Goal: Task Accomplishment & Management: Use online tool/utility

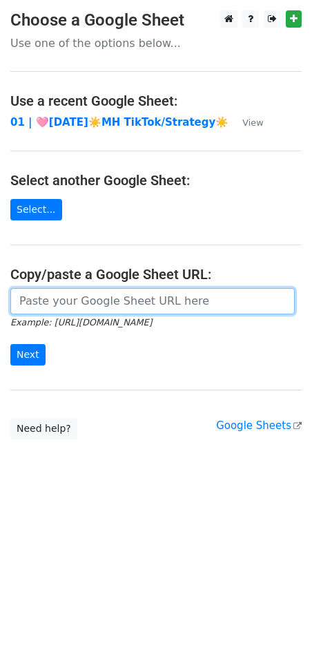
click at [77, 304] on input "url" at bounding box center [152, 301] width 285 height 26
paste input "https://docs.google.com/spreadsheets/d/1IZBws0LkxWAe_inC7cVASOFf5ZTIFEljv5pc-1o…"
type input "https://docs.google.com/spreadsheets/d/1IZBws0LkxWAe_inC7cVASOFf5ZTIFEljv5pc-1o…"
click at [10, 344] on input "Next" at bounding box center [27, 354] width 35 height 21
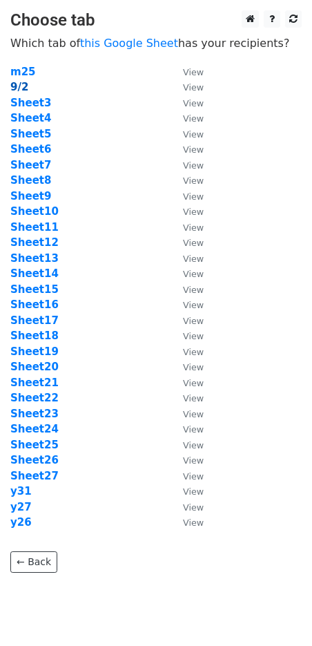
click at [16, 87] on strong "9/2" at bounding box center [19, 87] width 18 height 12
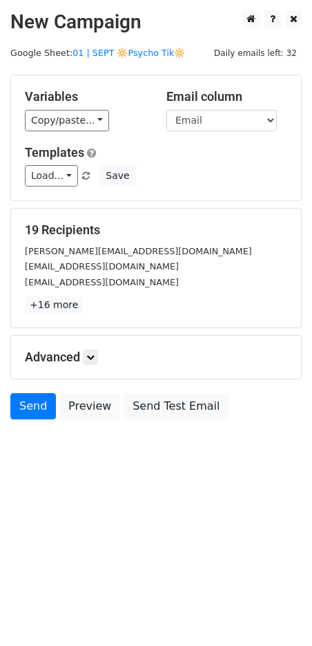
click at [130, 180] on div "Load... Mental Health Marketing Approach 12 1 1 Mental Health Marketing Strateg…" at bounding box center [156, 175] width 283 height 21
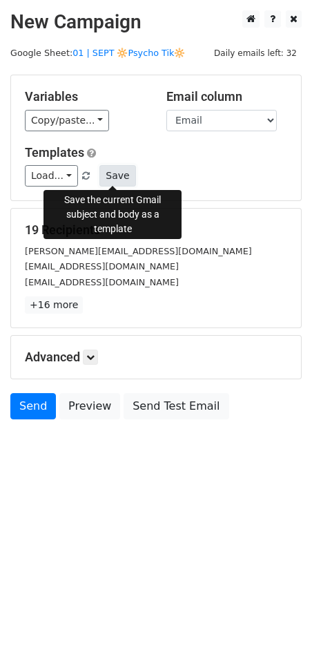
click at [121, 177] on button "Save" at bounding box center [117, 175] width 36 height 21
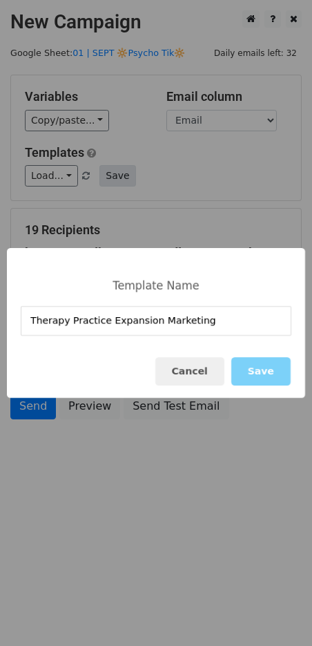
type input "Therapy Practice Expansion Marketing"
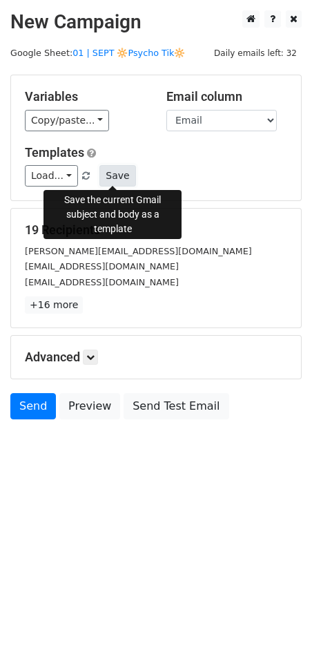
click at [104, 184] on button "Save" at bounding box center [117, 175] width 36 height 21
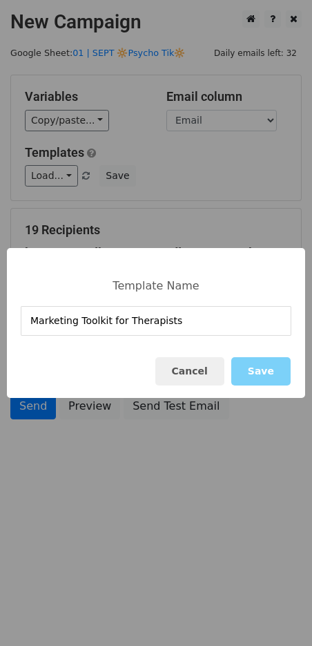
type input "Marketing Toolkit for Therapists"
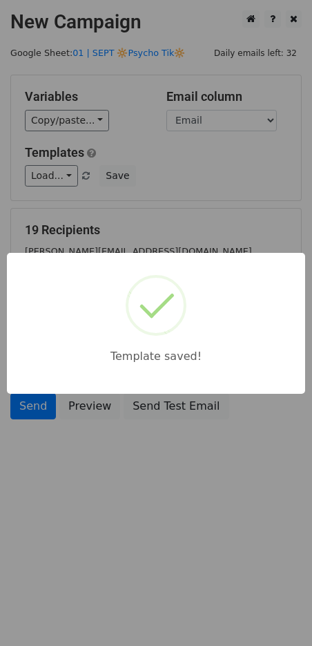
click at [171, 204] on div "Template saved!" at bounding box center [156, 323] width 312 height 646
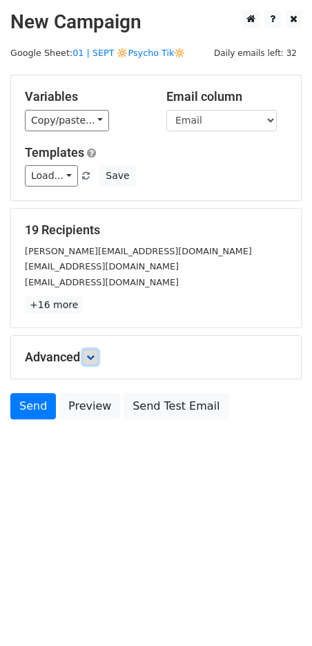
click at [95, 359] on icon at bounding box center [90, 357] width 8 height 8
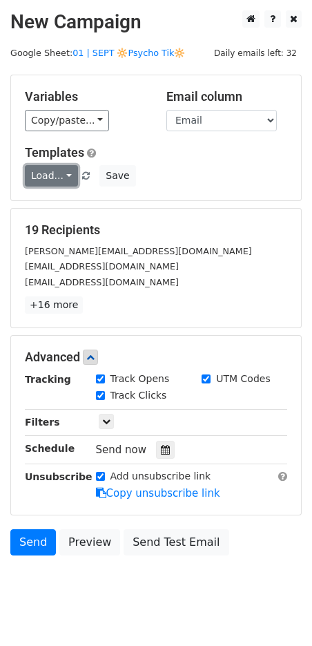
click at [48, 182] on link "Load..." at bounding box center [51, 175] width 53 height 21
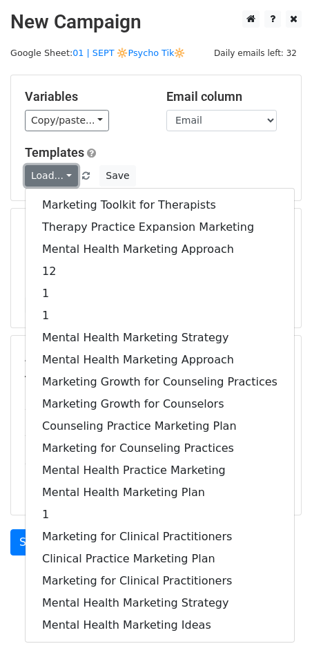
click at [48, 182] on link "Load..." at bounding box center [51, 175] width 53 height 21
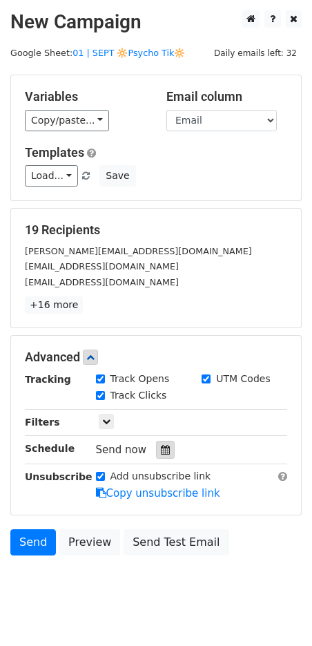
click at [161, 451] on icon at bounding box center [165, 450] width 9 height 10
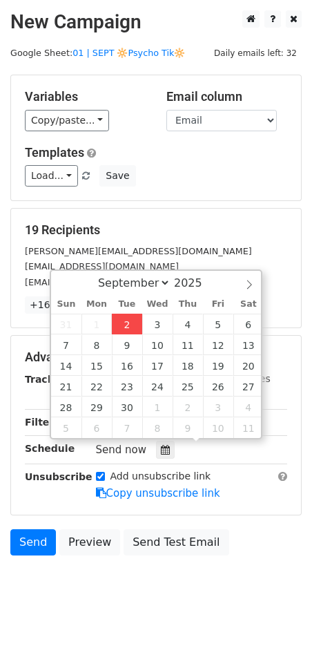
type input "2025-09-02 12:08"
type input "08"
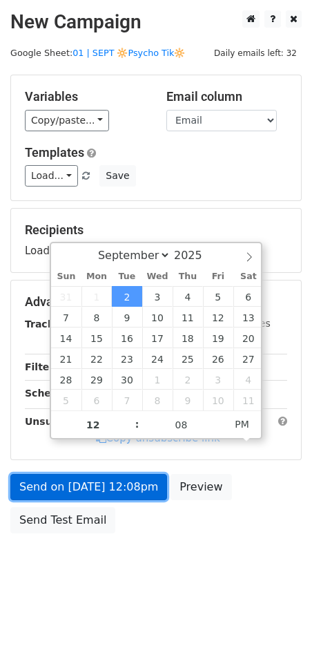
click at [91, 474] on link "Send on Sep 2 at 12:08pm" at bounding box center [88, 487] width 157 height 26
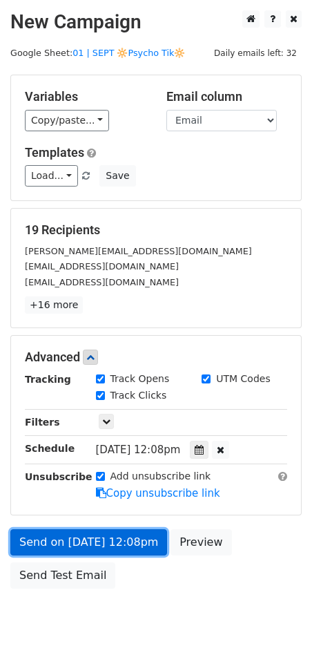
click at [97, 542] on link "Send on Sep 2 at 12:08pm" at bounding box center [88, 542] width 157 height 26
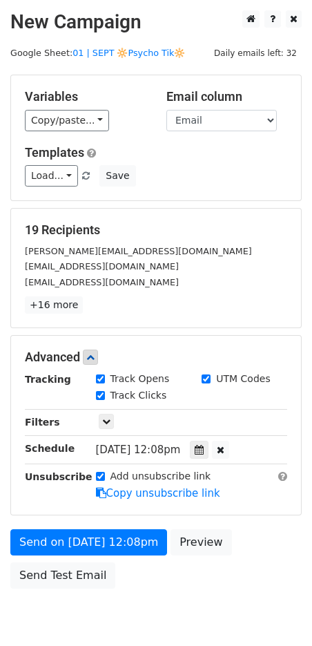
click at [35, 417] on strong "Filters" at bounding box center [42, 422] width 35 height 11
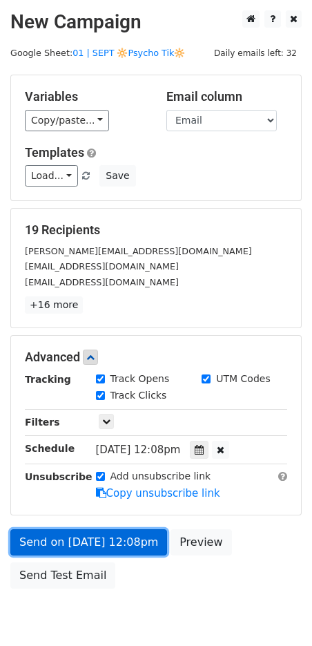
click at [130, 540] on link "Send on Sep 2 at 12:08pm" at bounding box center [88, 542] width 157 height 26
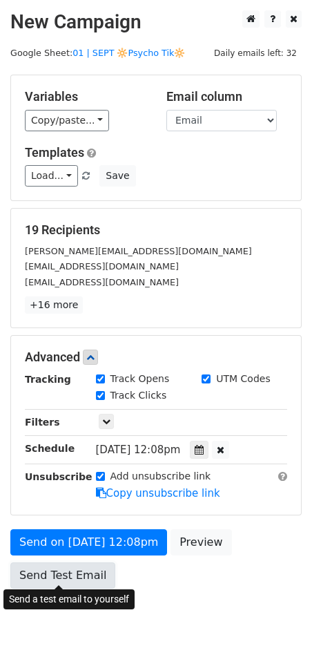
click at [81, 577] on link "Send Test Email" at bounding box center [62, 575] width 105 height 26
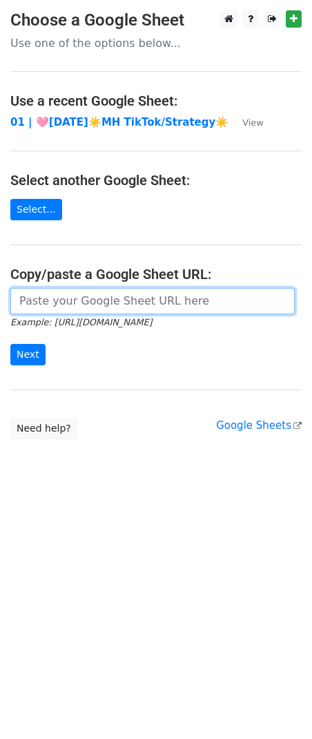
click at [104, 293] on input "url" at bounding box center [152, 301] width 285 height 26
paste input "https://docs.google.com/spreadsheets/d/1IZBws0LkxWAe_inC7cVASOFf5ZTIFEljv5pc-1o…"
type input "https://docs.google.com/spreadsheets/d/1IZBws0LkxWAe_inC7cVASOFf5ZTIFEljv5pc-1o…"
click at [10, 344] on input "Next" at bounding box center [27, 354] width 35 height 21
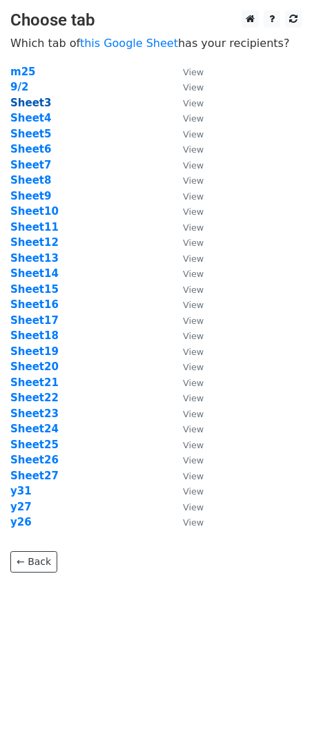
click at [30, 100] on strong "Sheet3" at bounding box center [30, 103] width 41 height 12
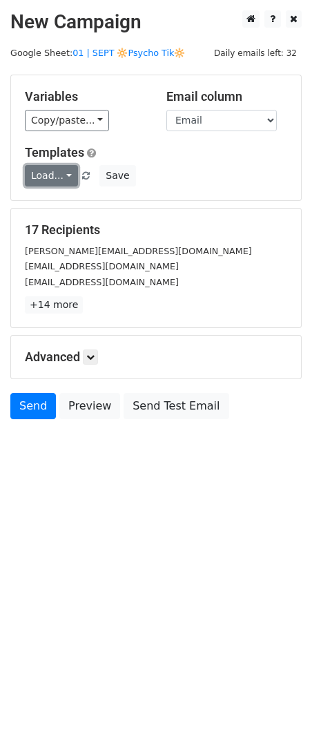
click at [54, 171] on link "Load..." at bounding box center [51, 175] width 53 height 21
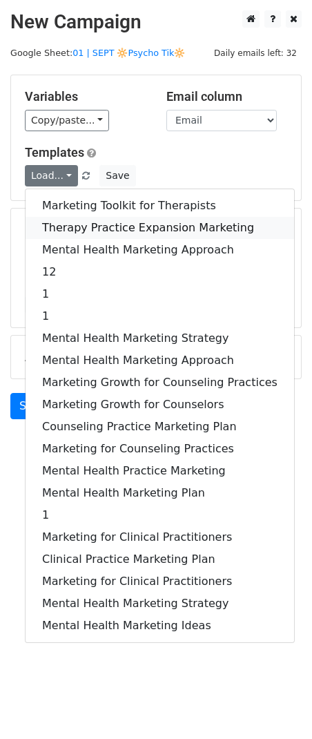
click at [124, 225] on link "Therapy Practice Expansion Marketing" at bounding box center [160, 228] width 269 height 22
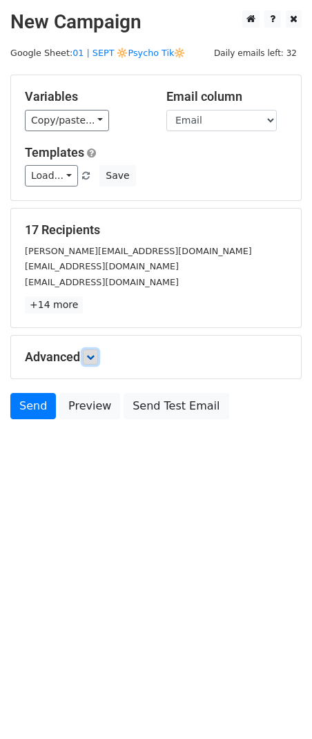
click at [91, 357] on icon at bounding box center [90, 357] width 8 height 8
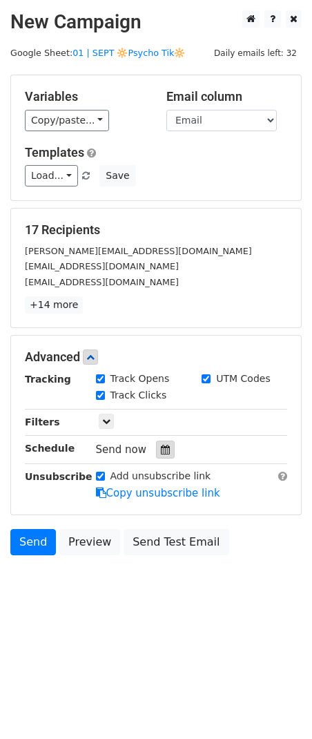
click at [161, 451] on icon at bounding box center [165, 450] width 9 height 10
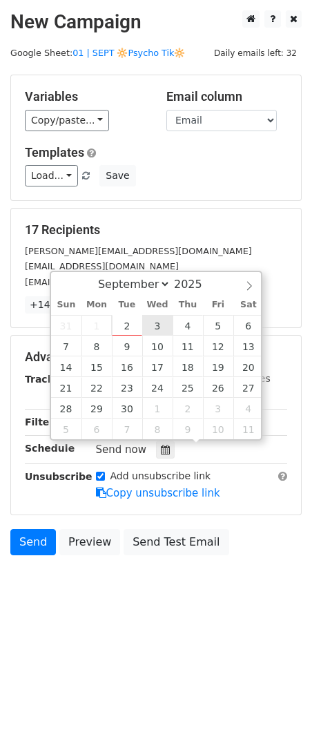
type input "2025-09-03 12:00"
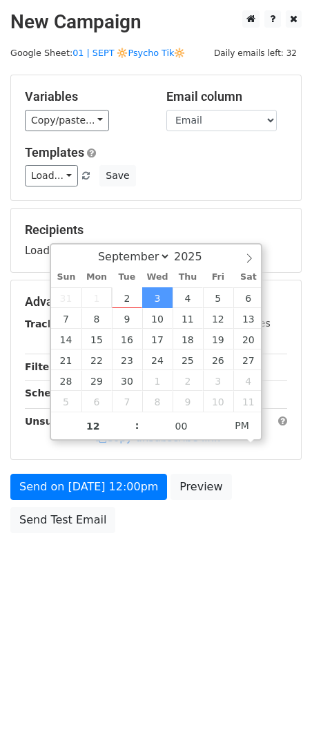
click at [124, 504] on div "Send on Sep 3 at 12:00pm Preview Send Test Email" at bounding box center [156, 507] width 312 height 66
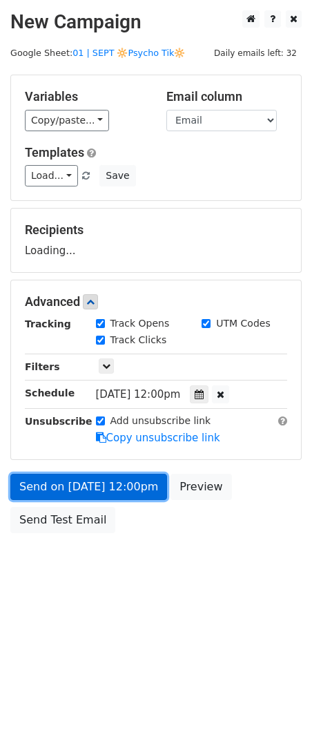
click at [124, 484] on link "Send on Sep 3 at 12:00pm" at bounding box center [88, 487] width 157 height 26
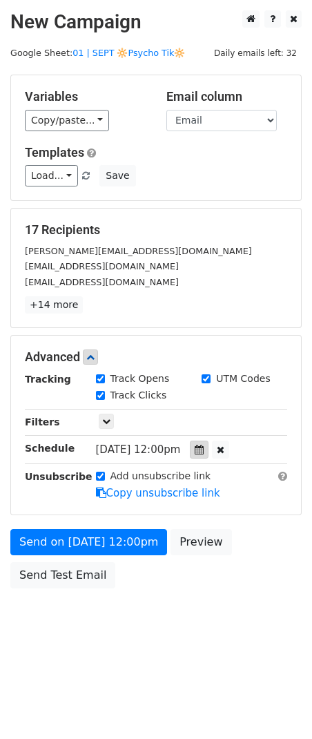
click at [209, 442] on div at bounding box center [199, 450] width 19 height 18
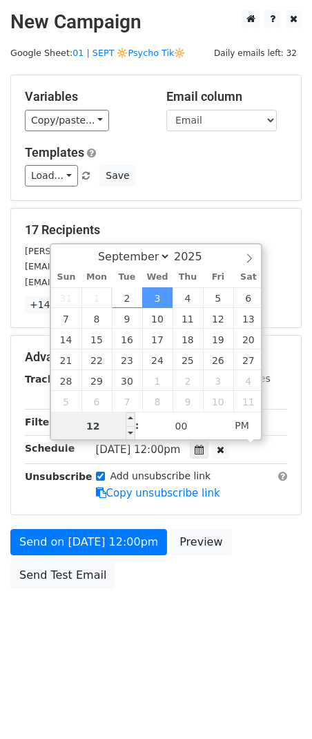
click at [89, 429] on input "12" at bounding box center [93, 426] width 84 height 28
type input "7"
type input "2025-09-03 07:00"
type input "07"
click at [249, 419] on span "PM" at bounding box center [242, 426] width 38 height 28
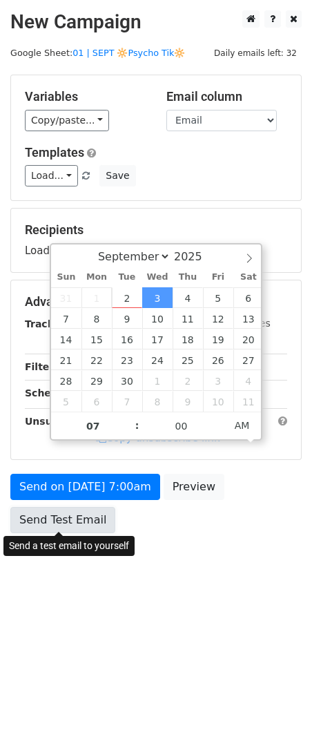
click at [33, 511] on link "Send Test Email" at bounding box center [62, 520] width 105 height 26
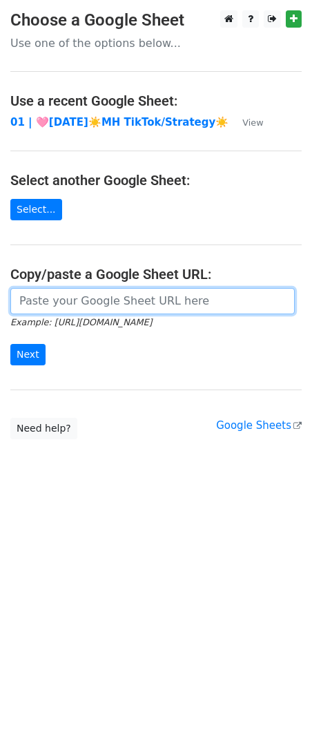
click at [106, 295] on input "url" at bounding box center [152, 301] width 285 height 26
paste input "https://docs.google.com/spreadsheets/d/1IZBws0LkxWAe_inC7cVASOFf5ZTIFEljv5pc-1o…"
type input "https://docs.google.com/spreadsheets/d/1IZBws0LkxWAe_inC7cVASOFf5ZTIFEljv5pc-1o…"
click at [10, 344] on input "Next" at bounding box center [27, 354] width 35 height 21
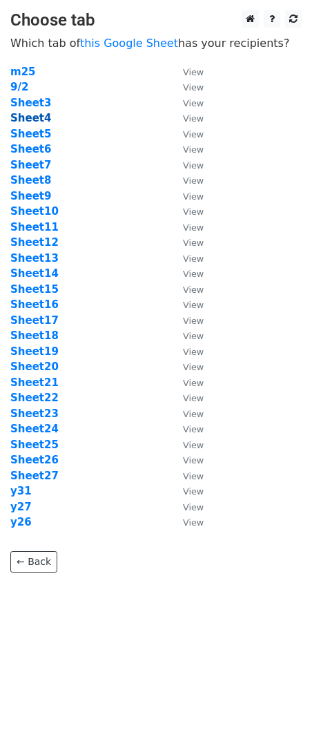
click at [35, 120] on strong "Sheet4" at bounding box center [30, 118] width 41 height 12
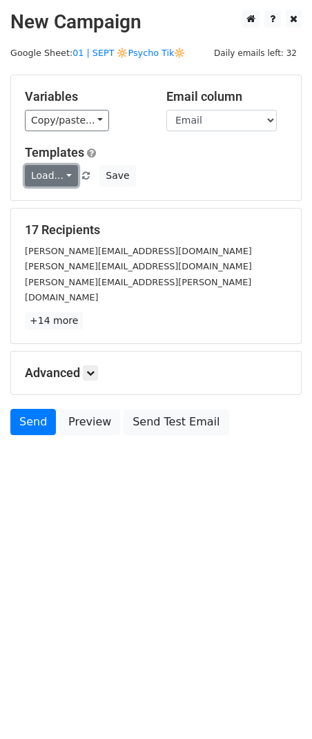
click at [42, 175] on link "Load..." at bounding box center [51, 175] width 53 height 21
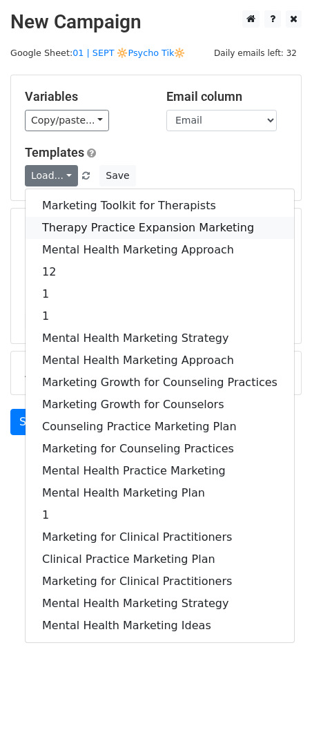
click at [73, 227] on link "Therapy Practice Expansion Marketing" at bounding box center [160, 228] width 269 height 22
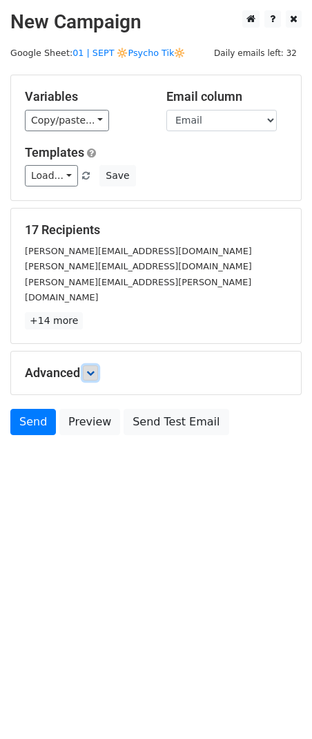
click at [91, 369] on icon at bounding box center [90, 373] width 8 height 8
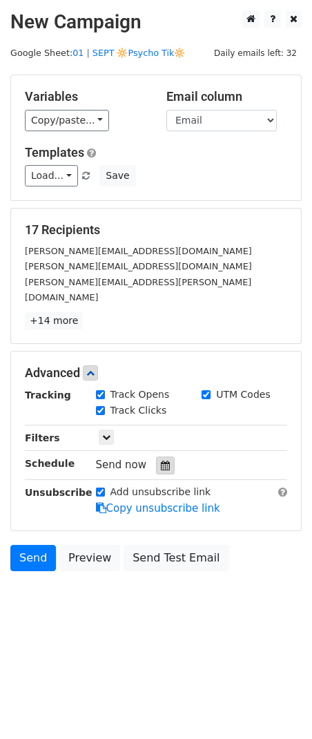
click at [156, 457] on div at bounding box center [165, 466] width 19 height 18
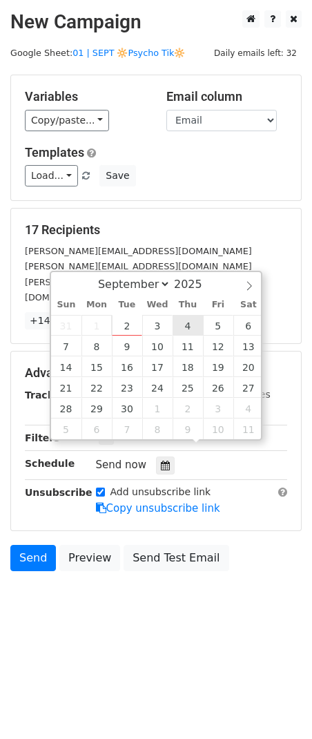
type input "[DATE] 12:00"
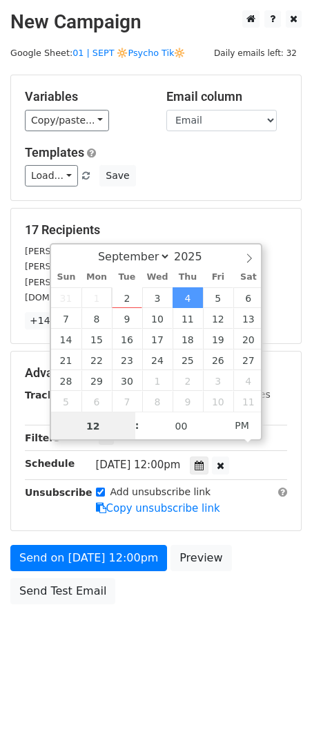
type input "7"
type input "[DATE] 07:00"
type input "07"
click at [245, 422] on span "PM" at bounding box center [242, 426] width 38 height 28
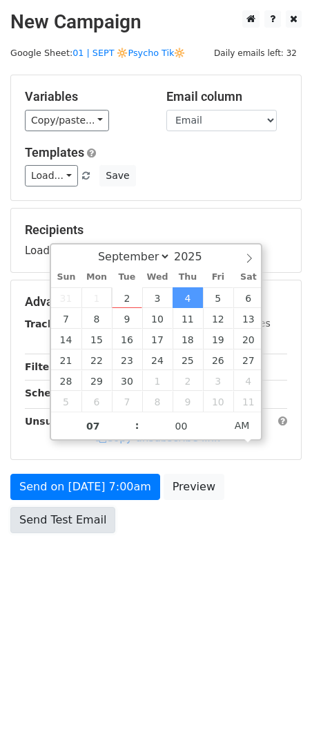
click at [86, 527] on link "Send Test Email" at bounding box center [62, 520] width 105 height 26
